Goal: Communication & Community: Answer question/provide support

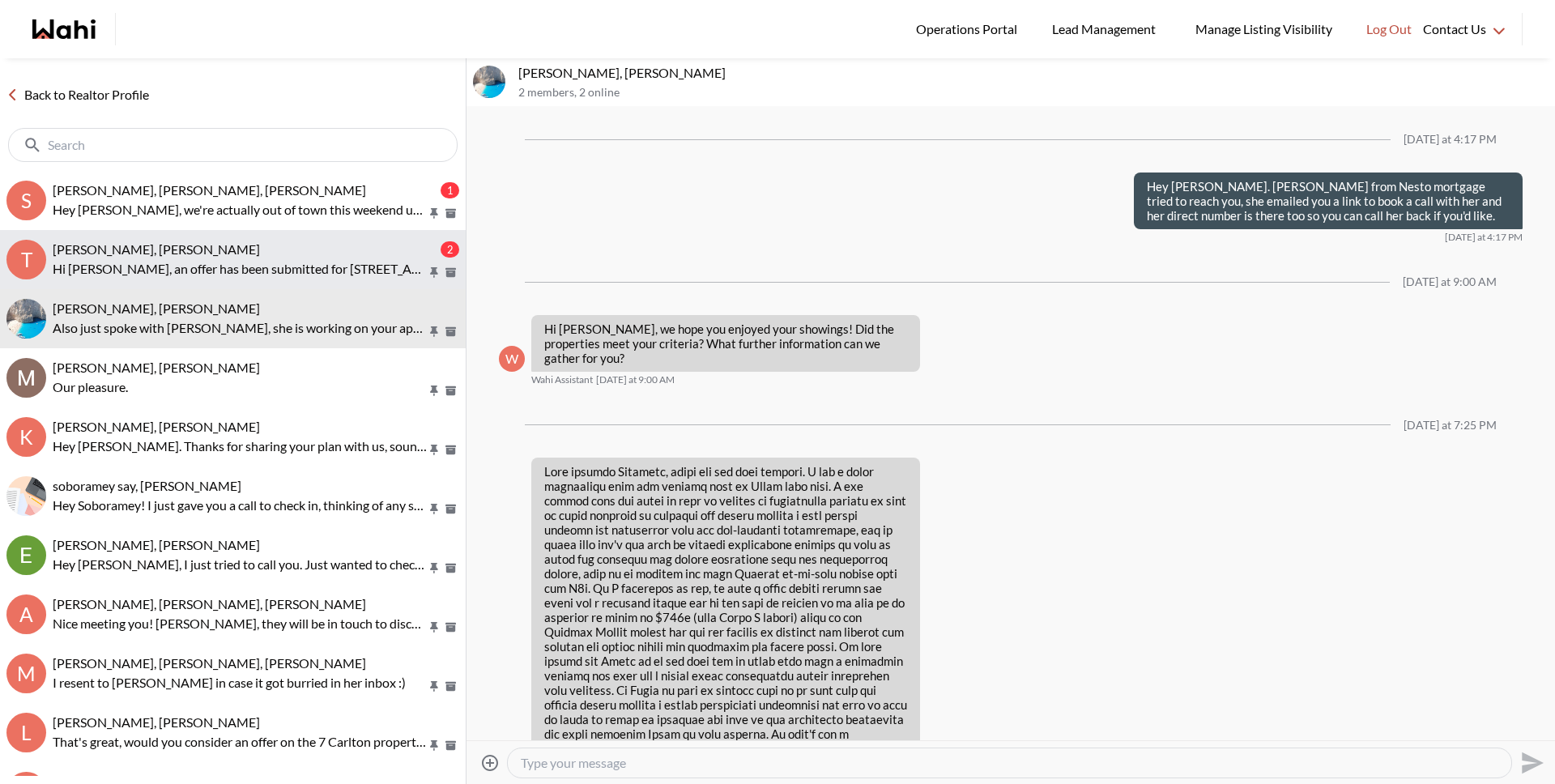
scroll to position [2096, 0]
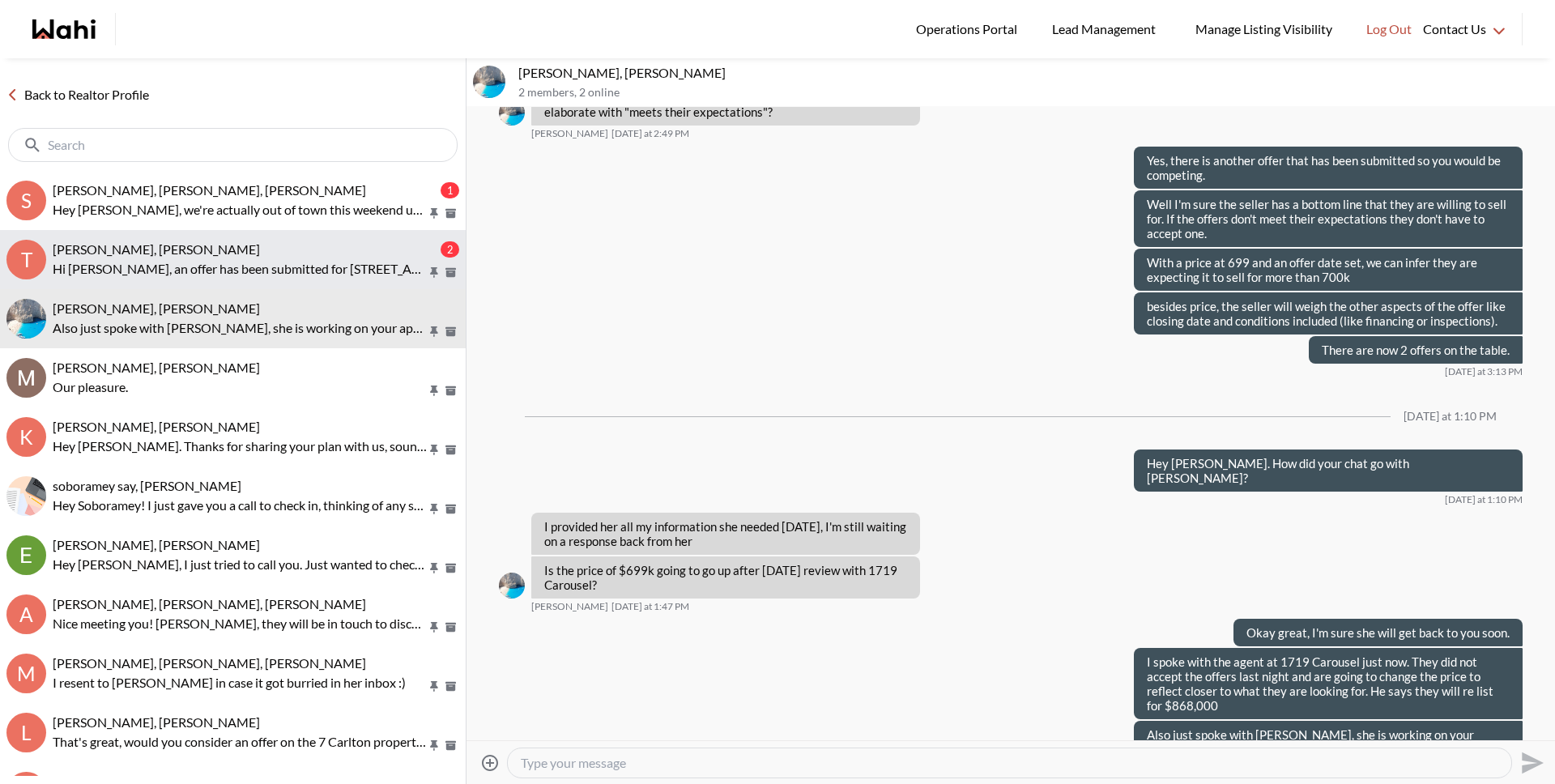
click at [263, 265] on p "Hi [PERSON_NAME], an offer has been submitted for [STREET_ADDRESS]. If you’re s…" at bounding box center [240, 269] width 374 height 20
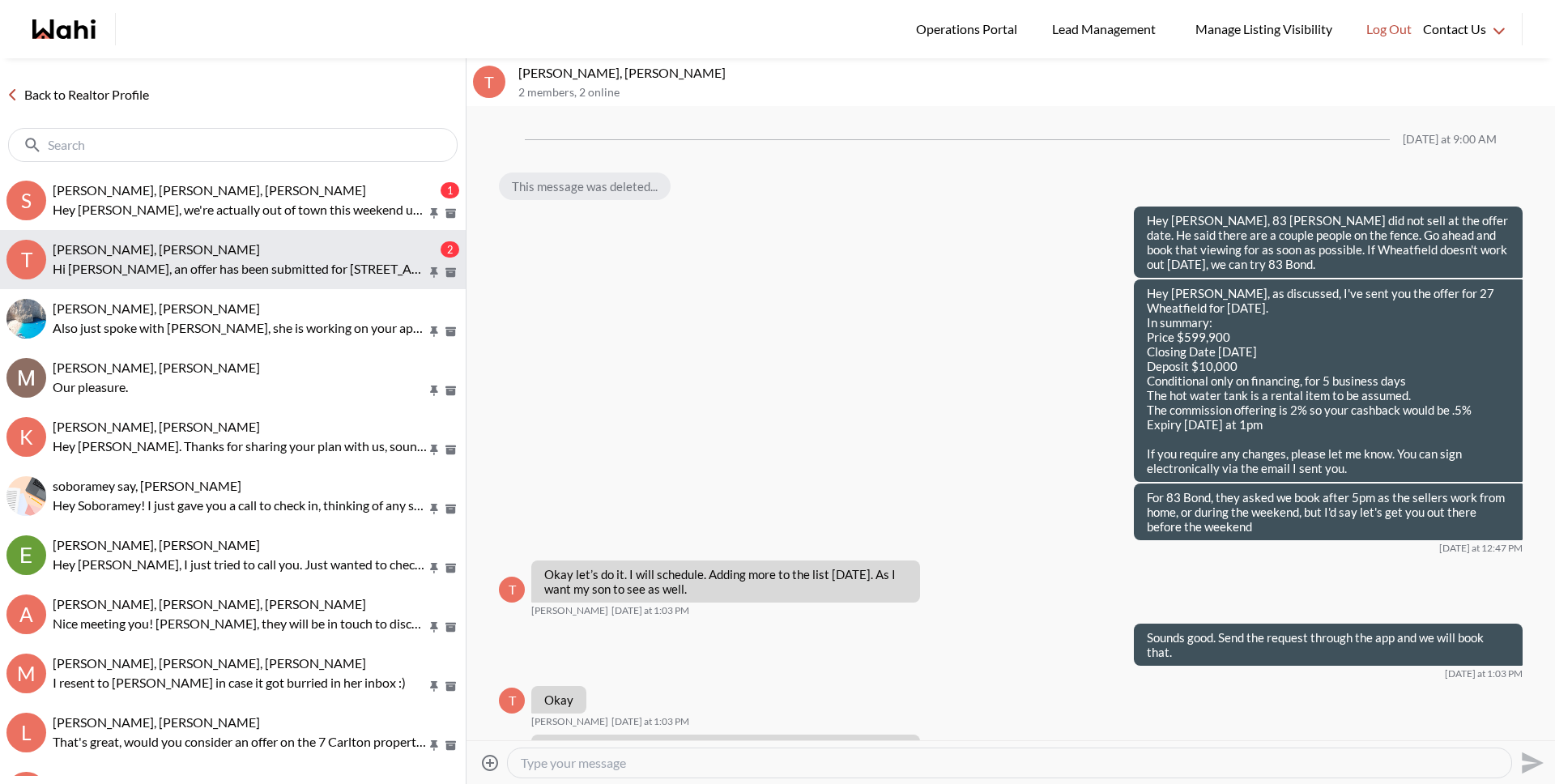
scroll to position [1948, 0]
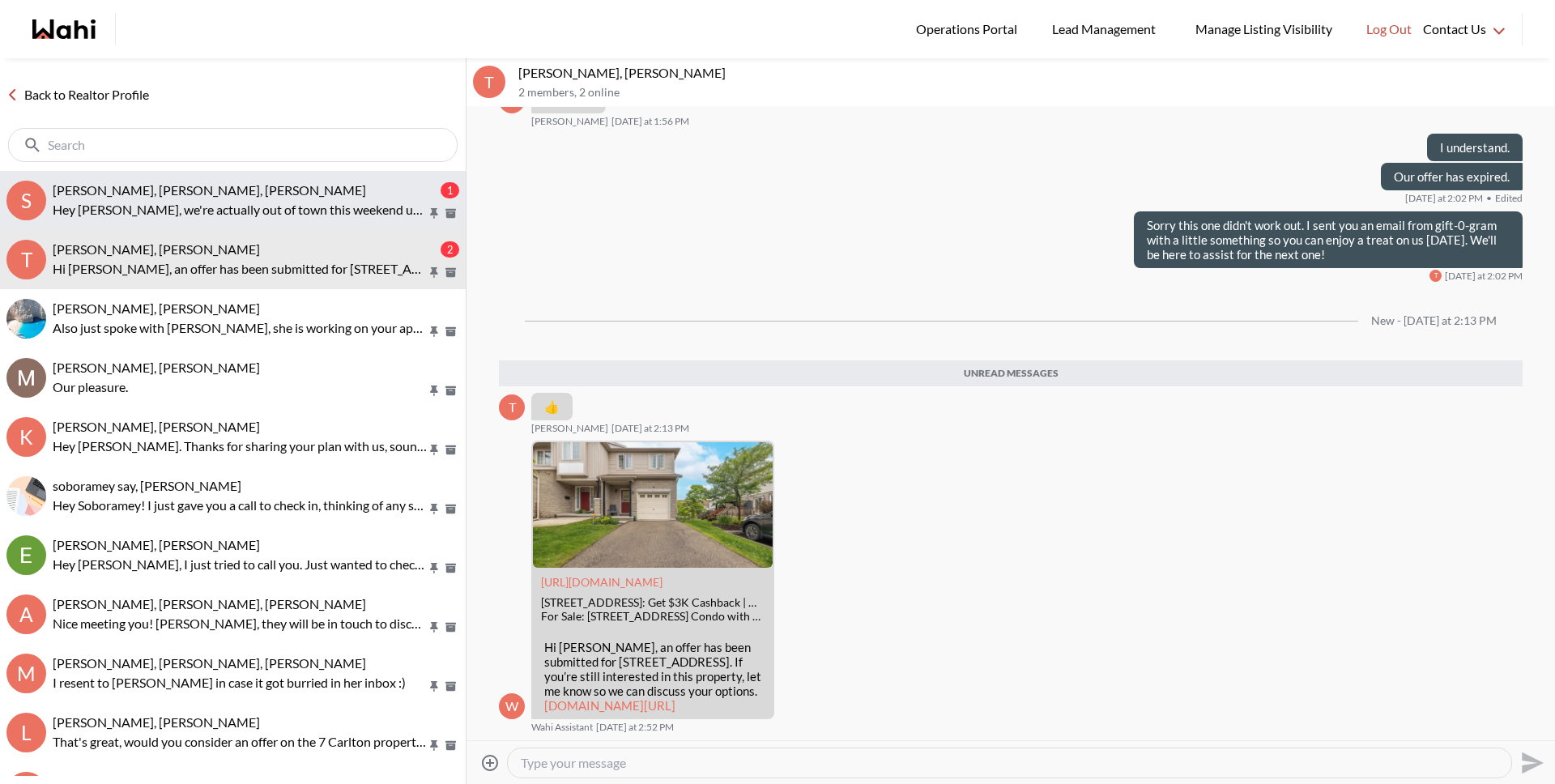
click at [256, 182] on span "[PERSON_NAME], [PERSON_NAME], [PERSON_NAME]" at bounding box center [208, 189] width 313 height 15
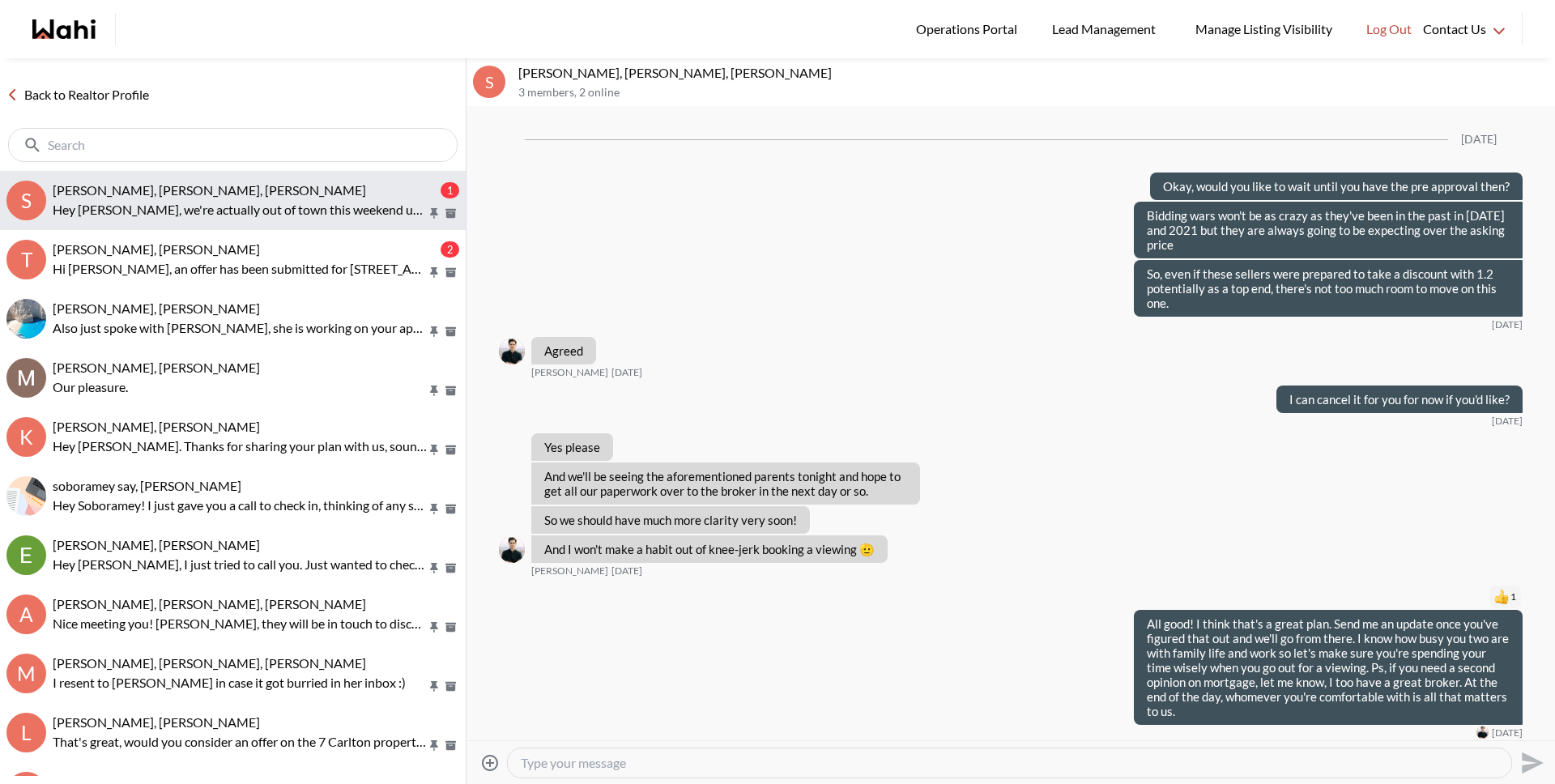
scroll to position [1839, 0]
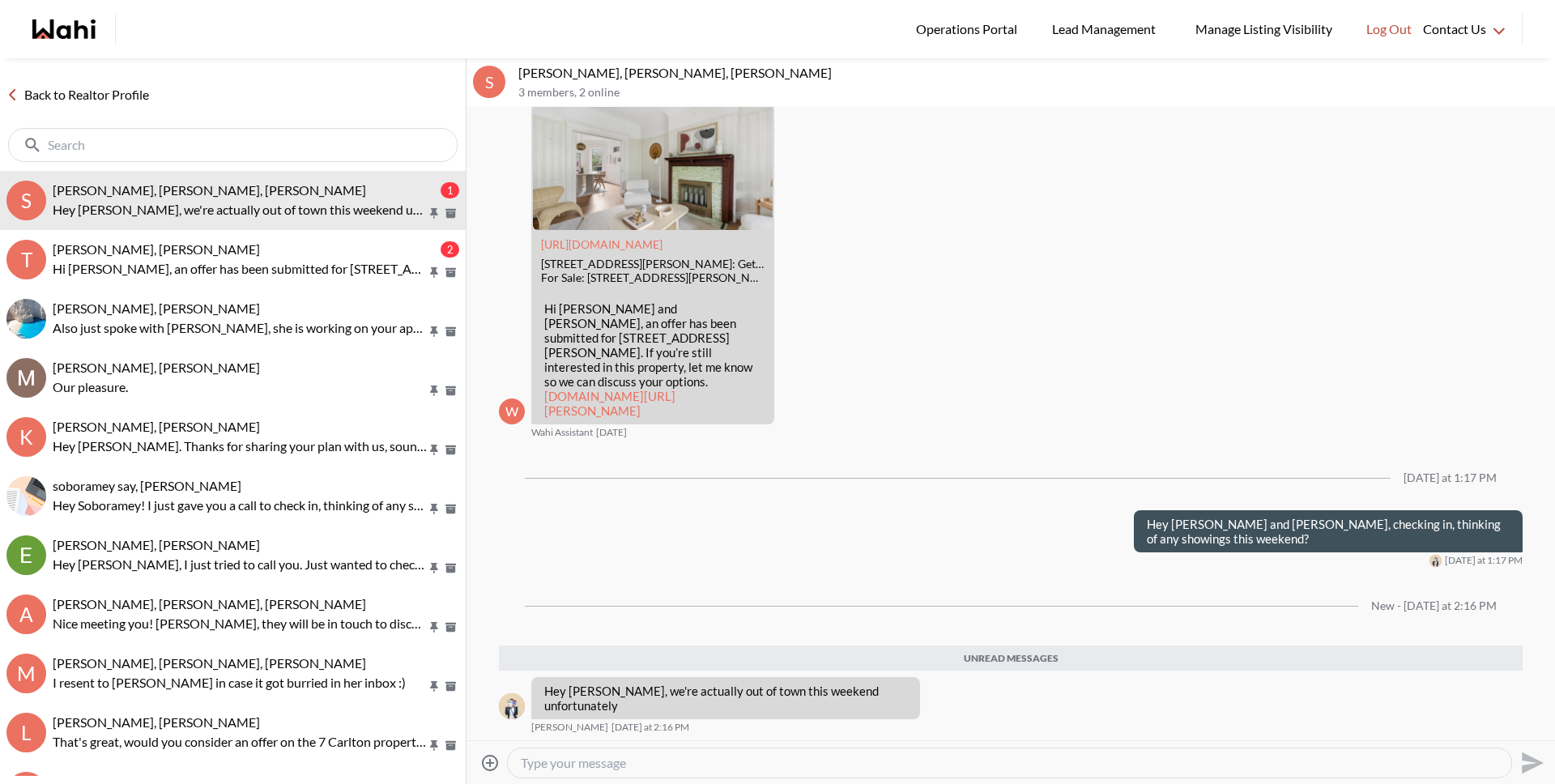
click at [742, 762] on textarea "Type your message" at bounding box center [1009, 763] width 978 height 16
type textarea "Ah alright, have a great weekend!"
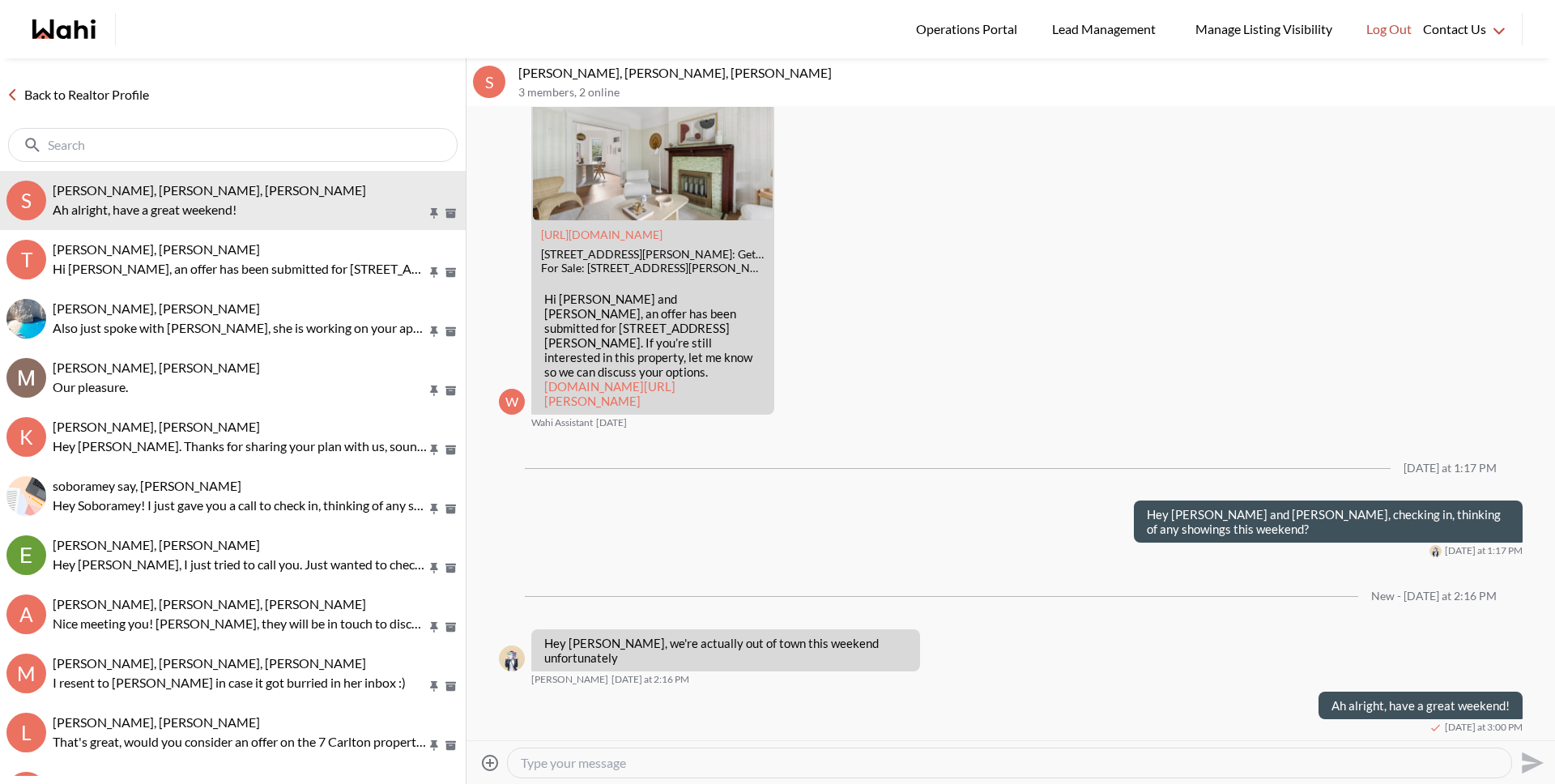
scroll to position [1849, 0]
click at [141, 89] on link "Back to Realtor Profile" at bounding box center [77, 95] width 155 height 21
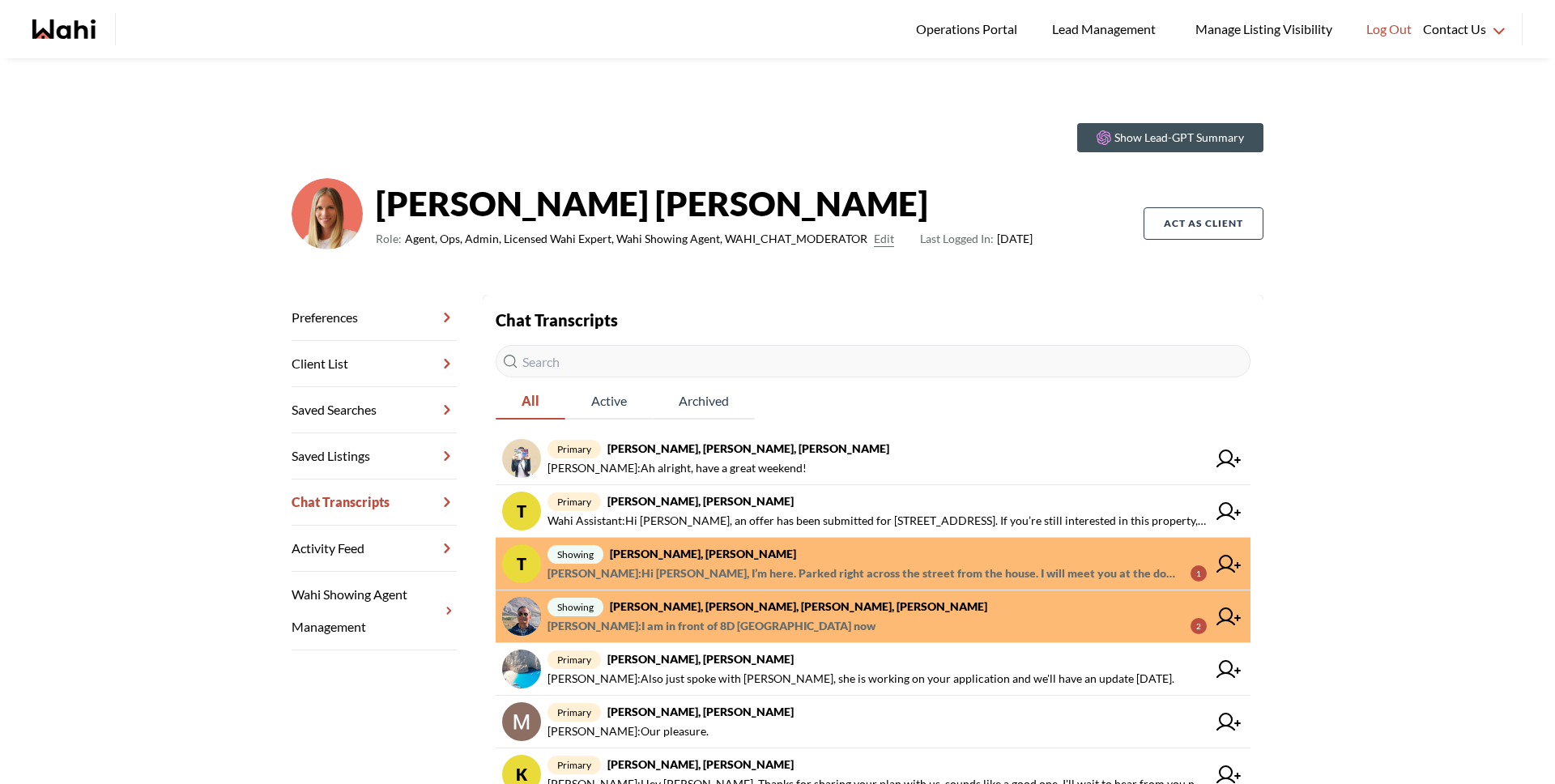
click at [771, 619] on span "[PERSON_NAME] : I am in front of [GEOGRAPHIC_DATA] now" at bounding box center [711, 626] width 328 height 20
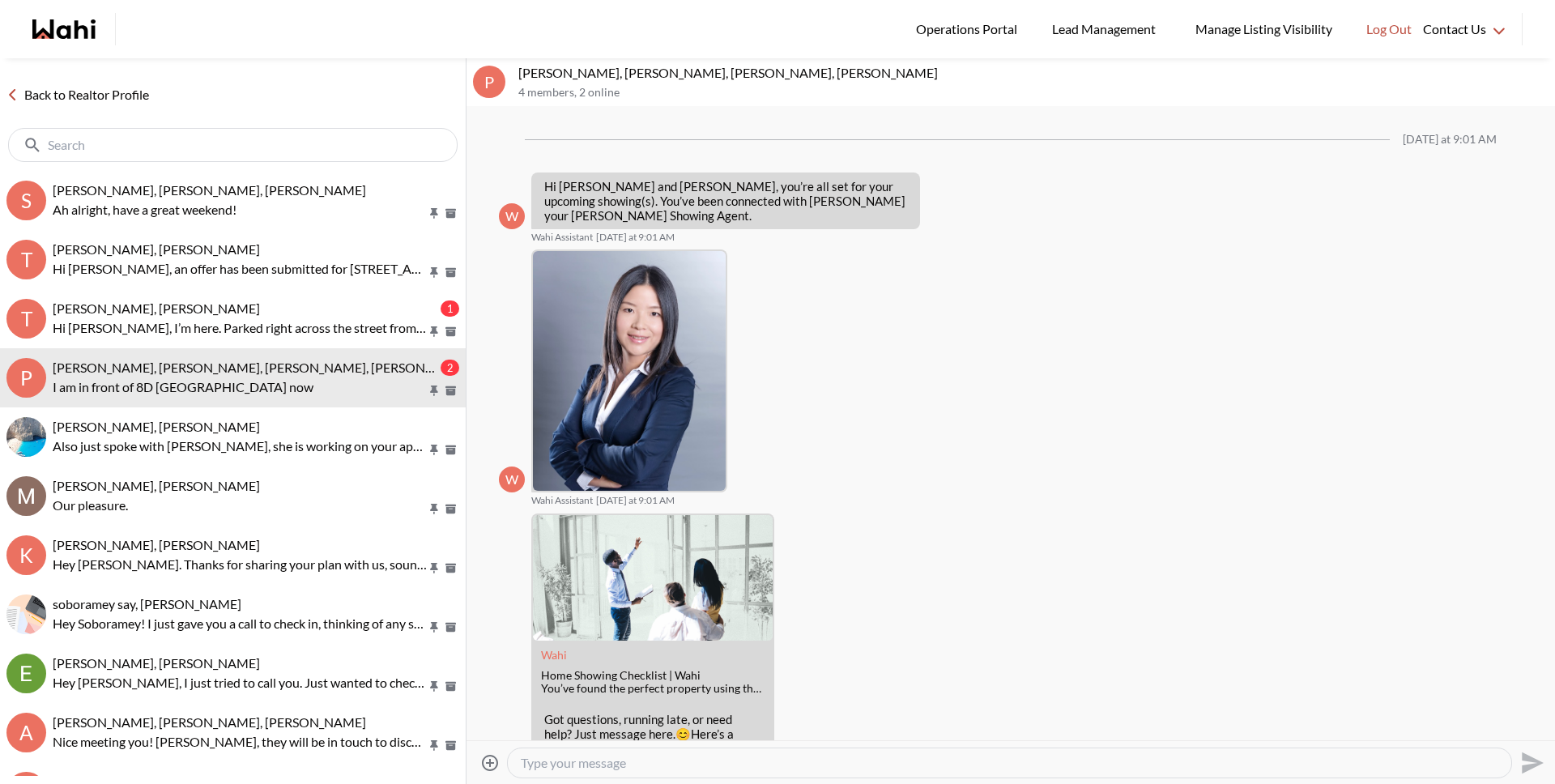
scroll to position [568, 0]
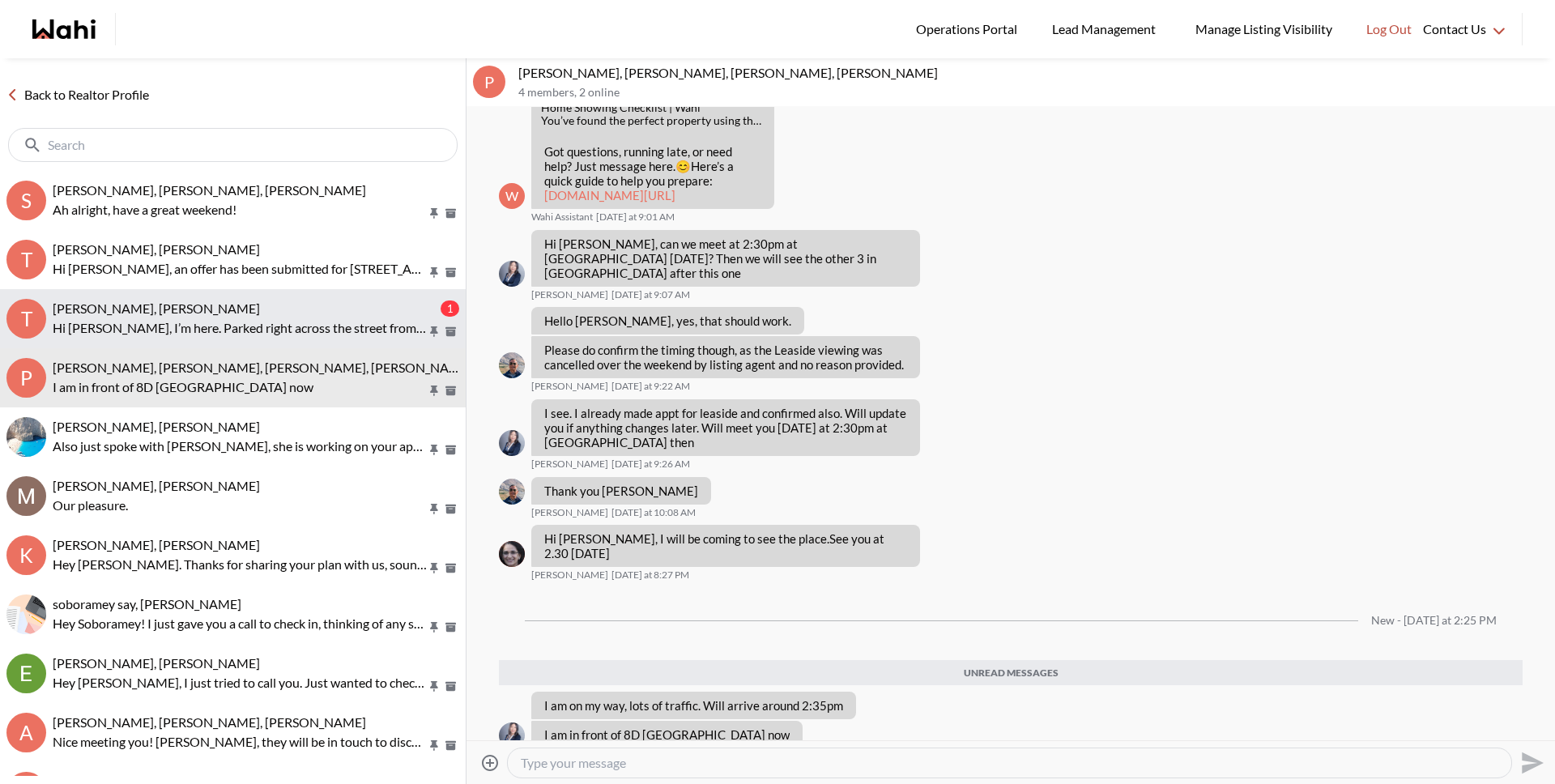
click at [321, 328] on p "Hi [PERSON_NAME], I’m here. Parked right across the street from the house. I wi…" at bounding box center [240, 328] width 374 height 20
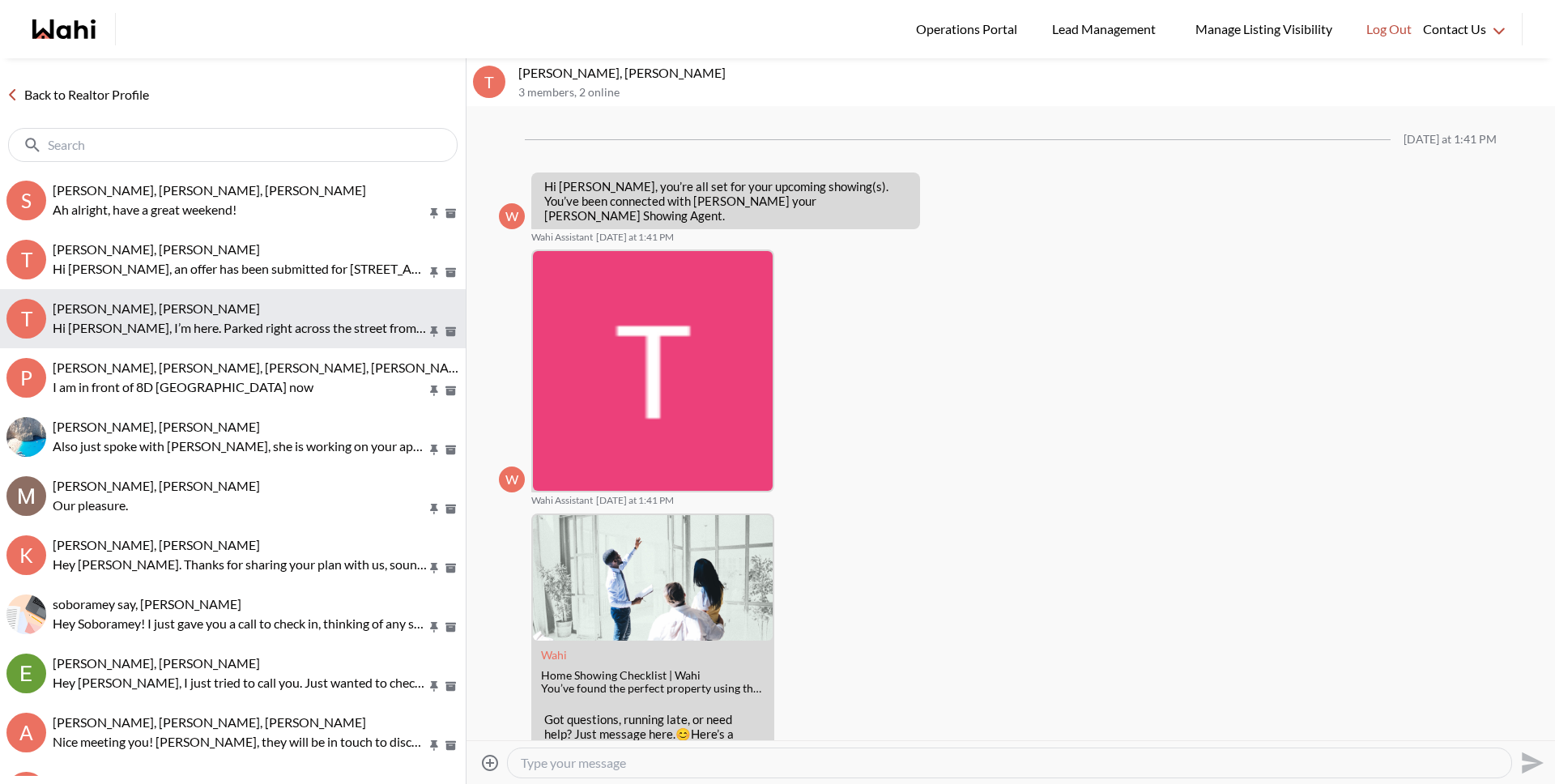
scroll to position [836, 0]
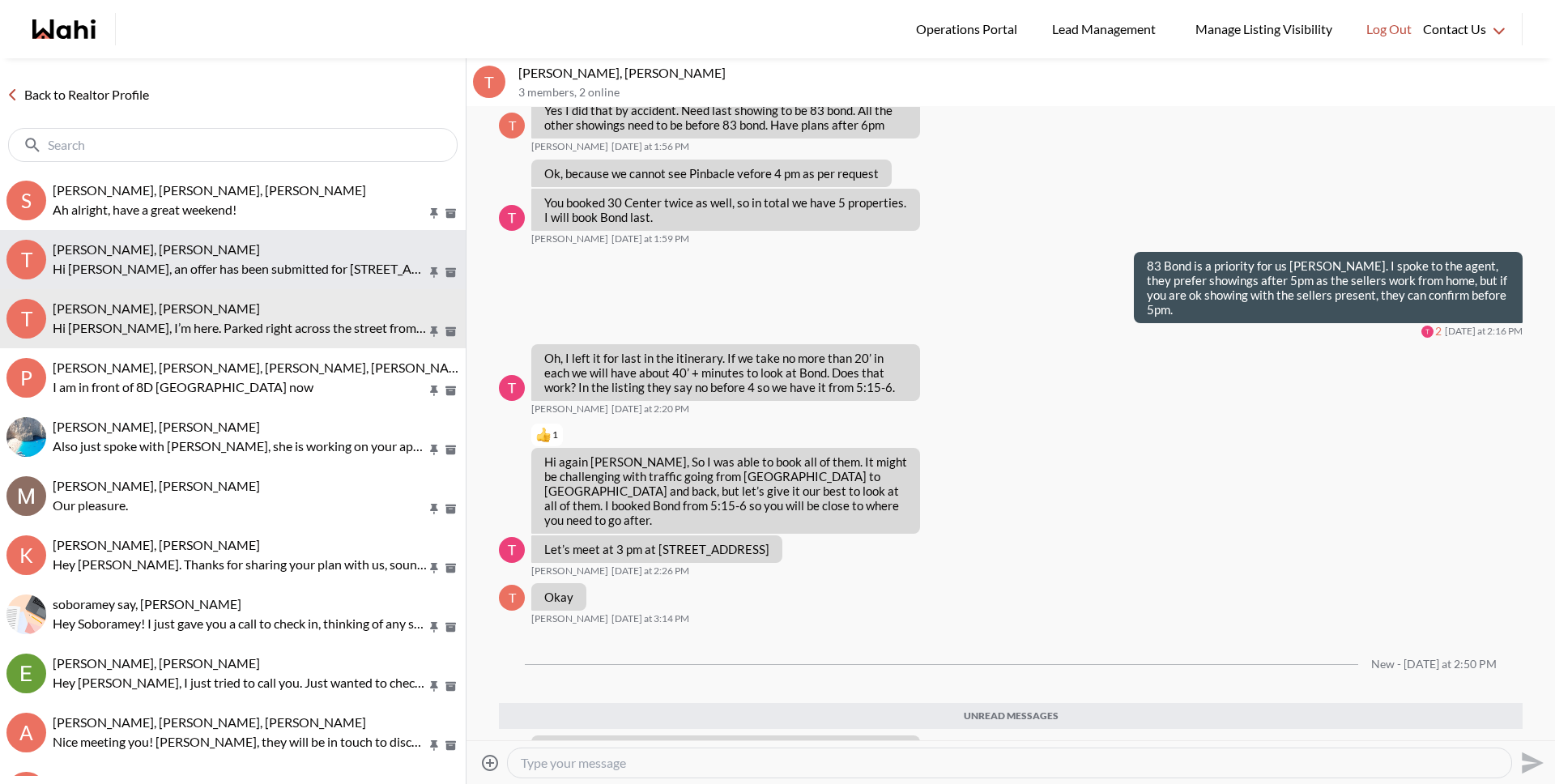
click at [121, 256] on div "[PERSON_NAME], [PERSON_NAME] Hi [PERSON_NAME], an offer has been submitted for …" at bounding box center [255, 260] width 406 height 37
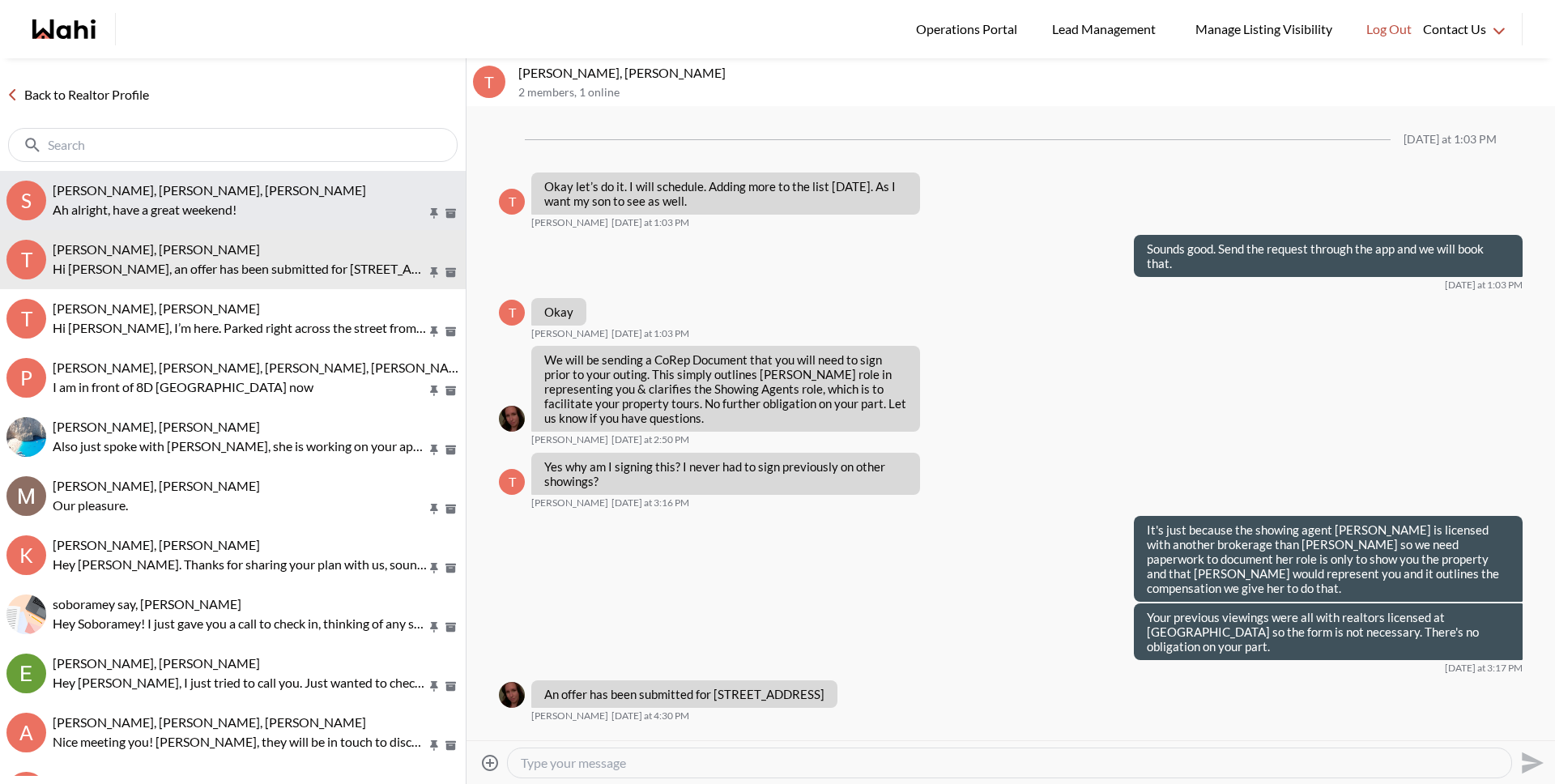
scroll to position [1455, 0]
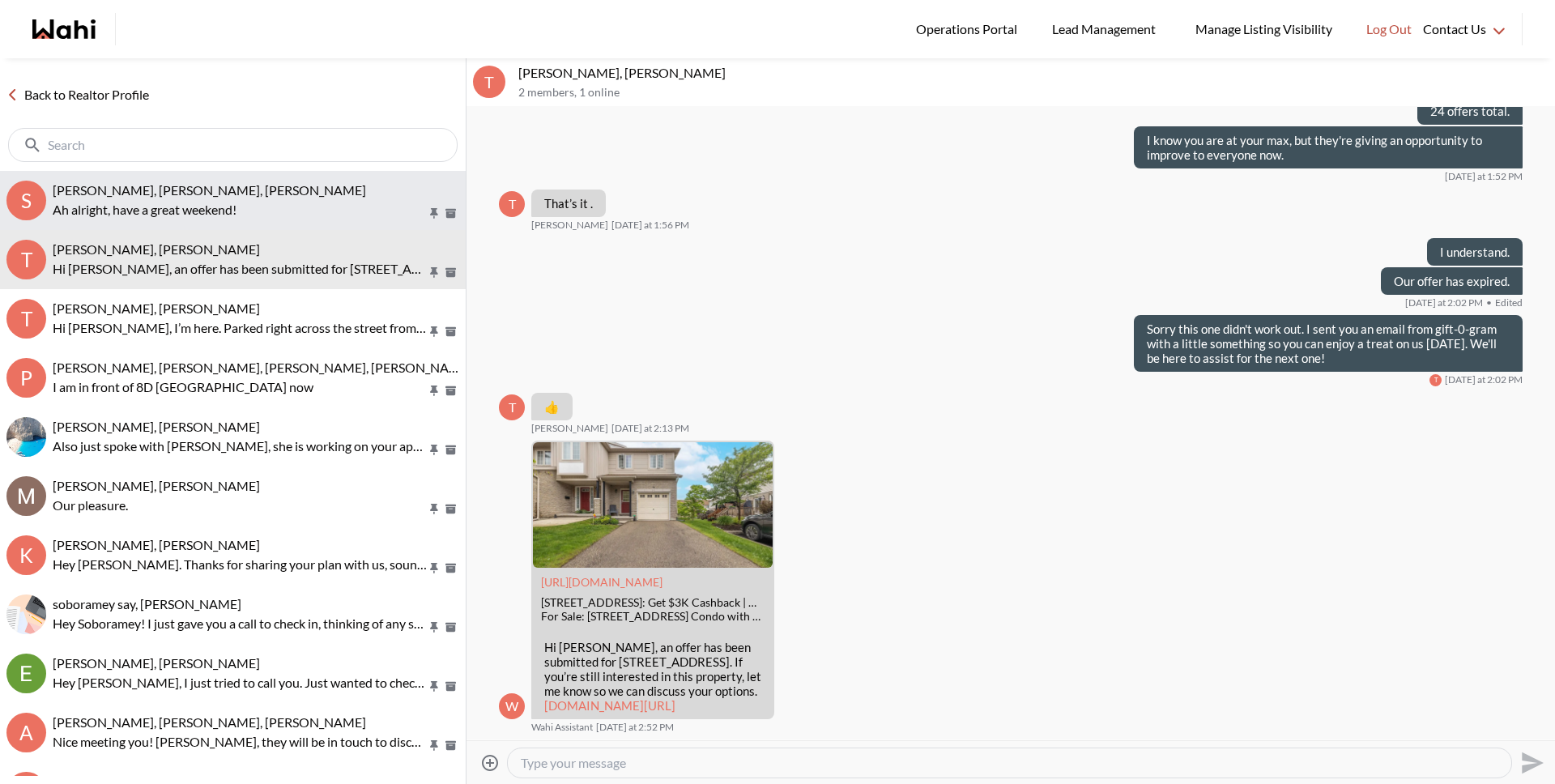
click at [124, 208] on p "Ah alright, have a great weekend!" at bounding box center [240, 210] width 374 height 20
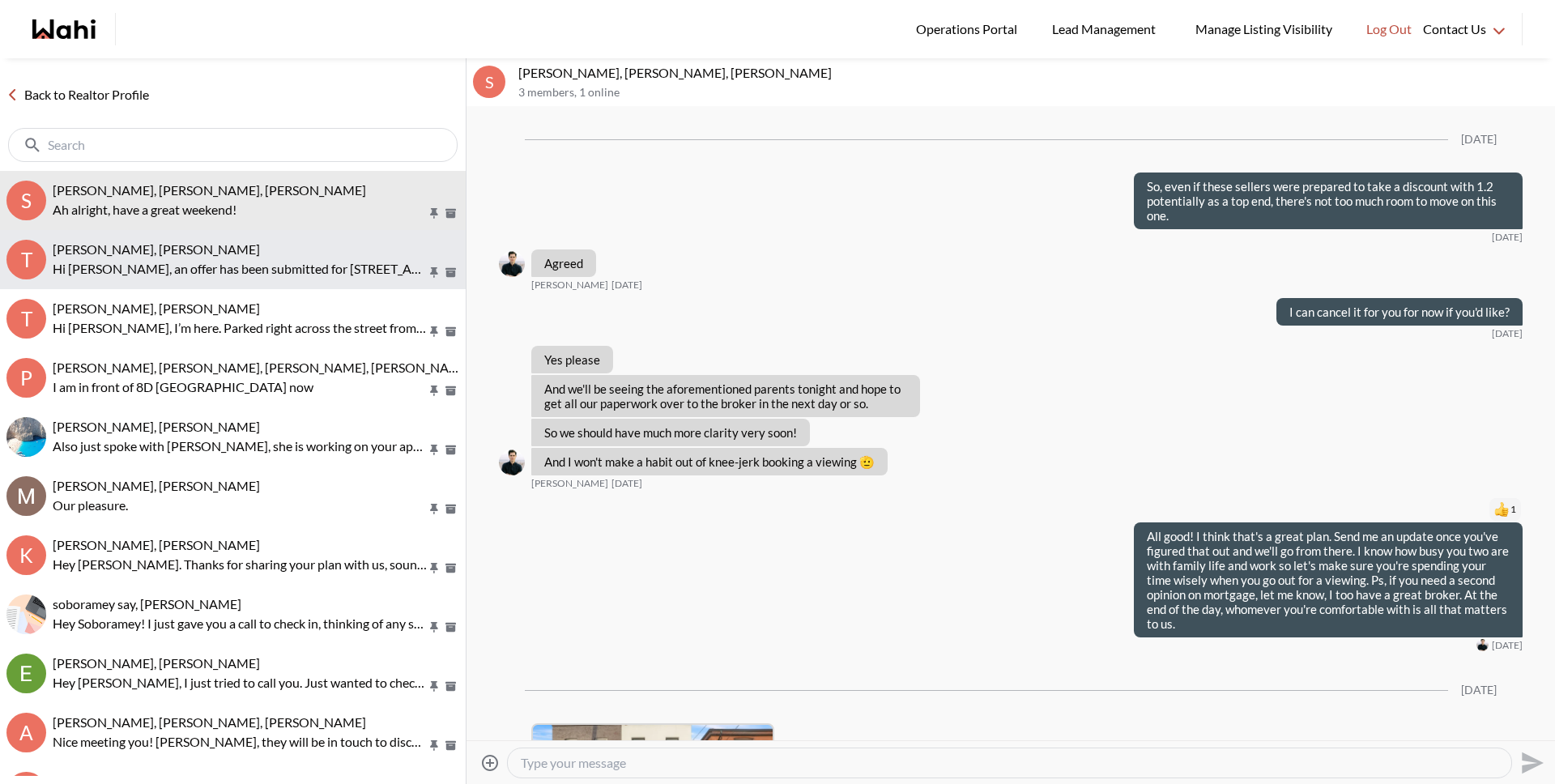
scroll to position [1697, 0]
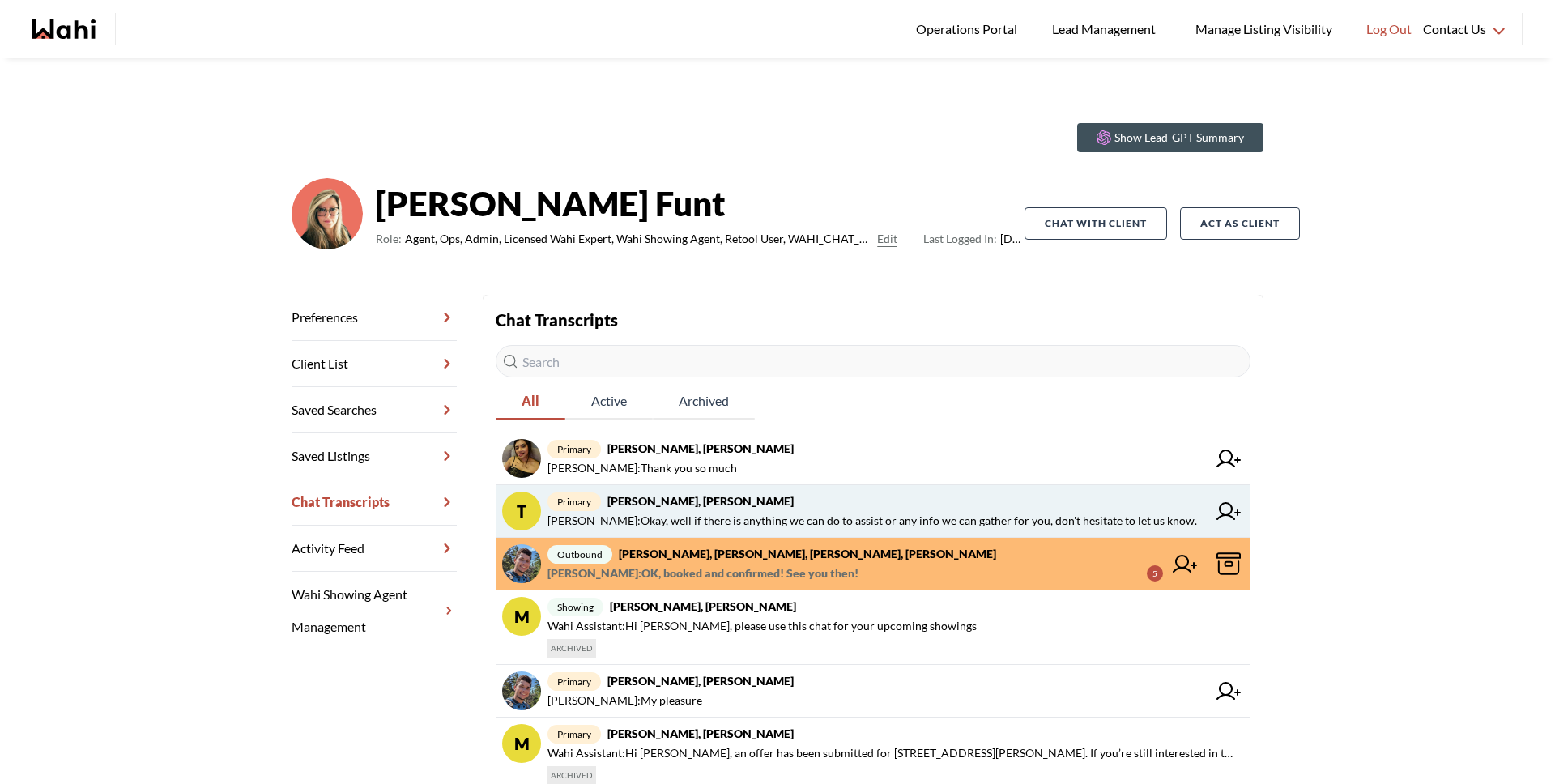
click at [672, 524] on span "[PERSON_NAME] : Okay, well if there is anything we can do to assist or any info…" at bounding box center [872, 521] width 649 height 20
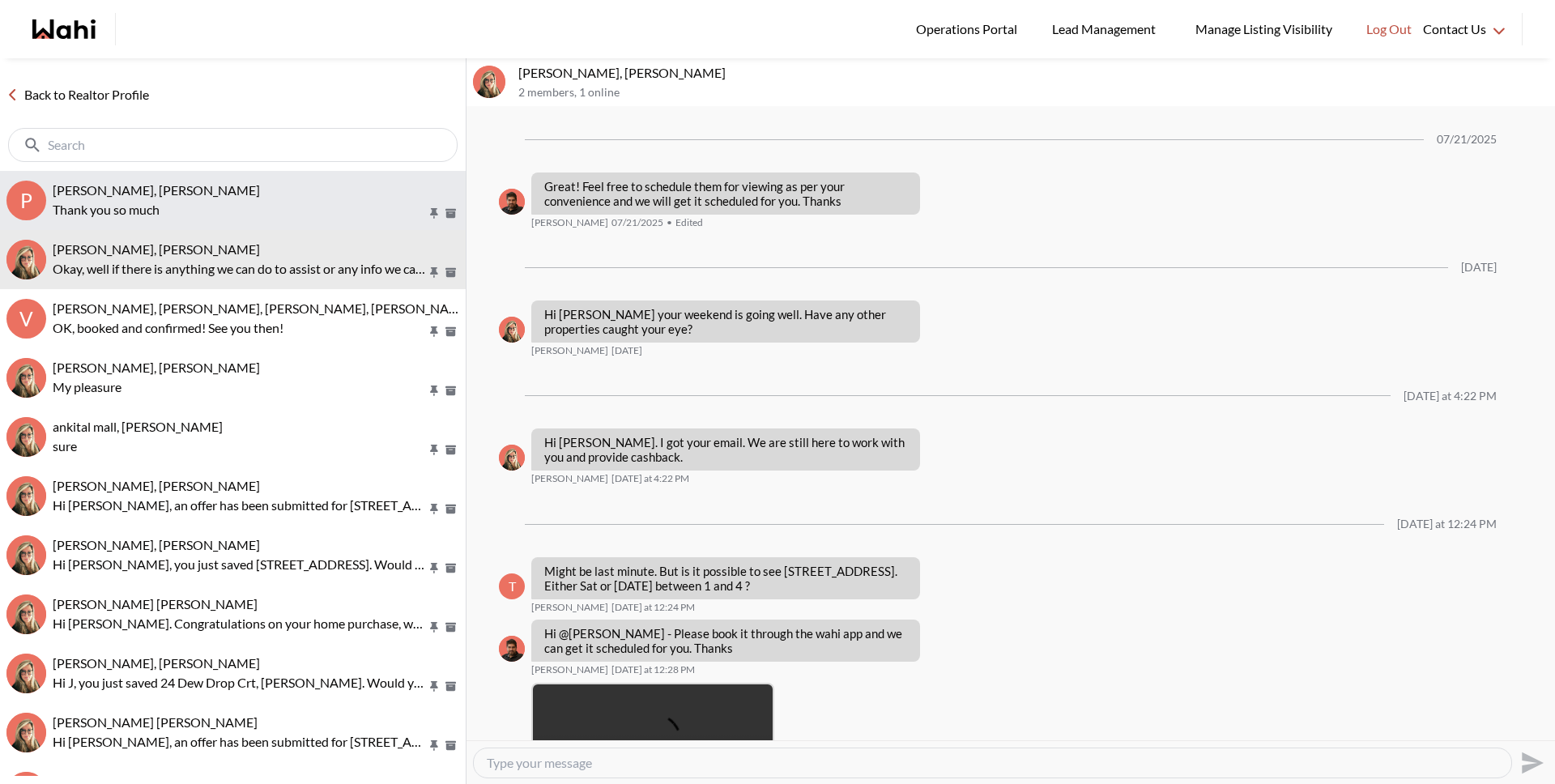
scroll to position [1360, 0]
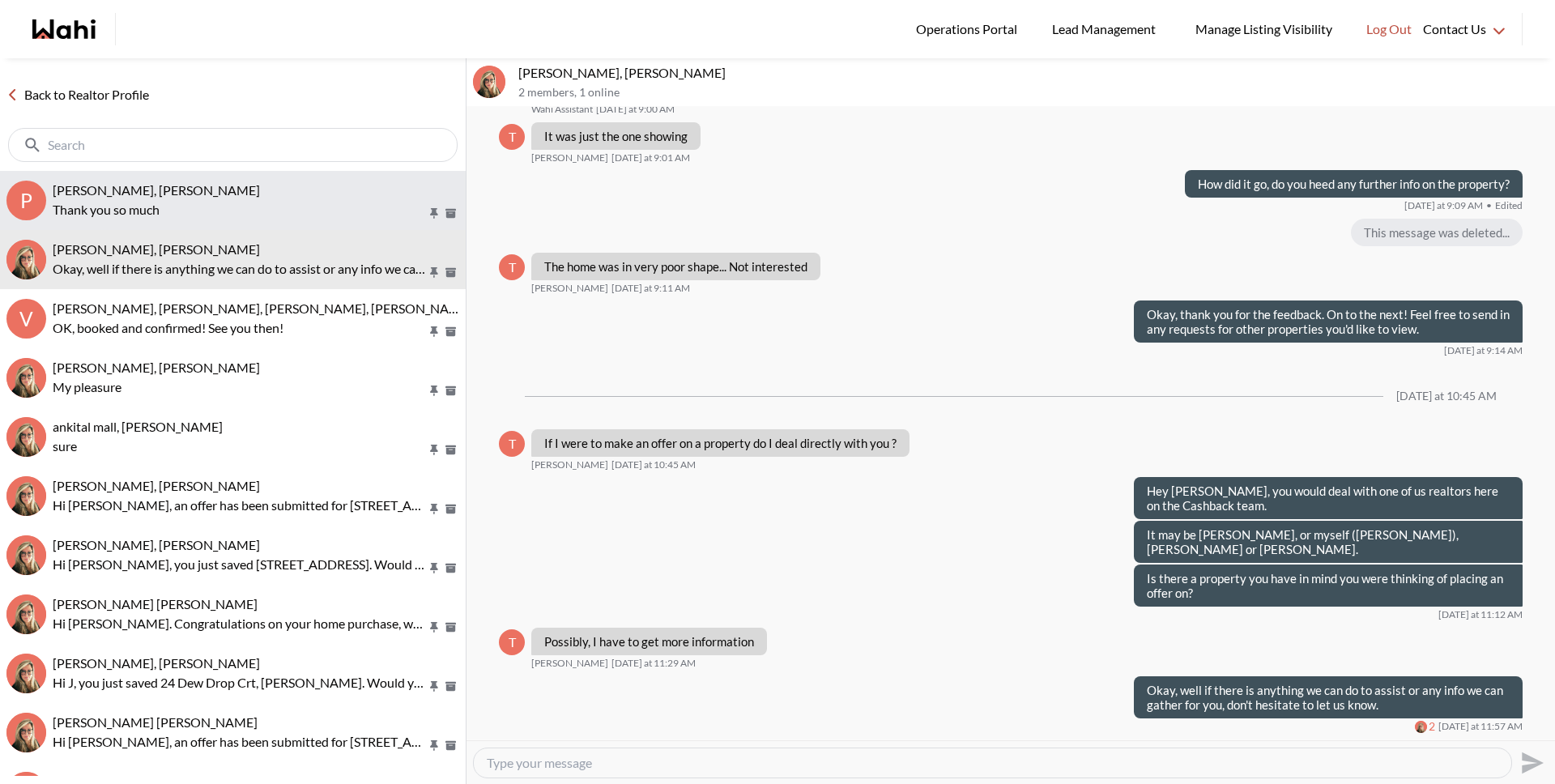
click at [130, 202] on p "Thank you so much" at bounding box center [240, 210] width 374 height 20
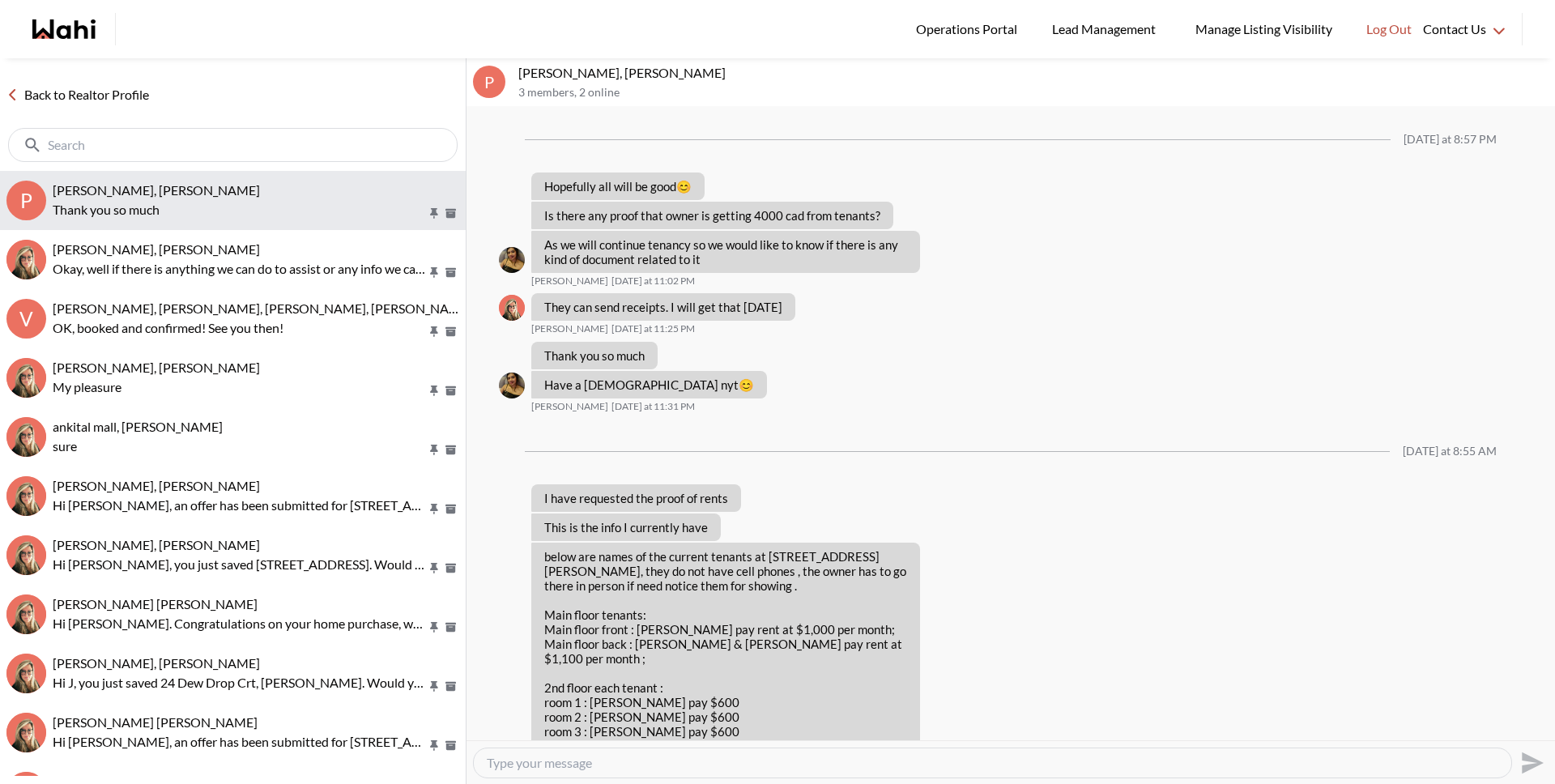
scroll to position [913, 0]
